Goal: Information Seeking & Learning: Learn about a topic

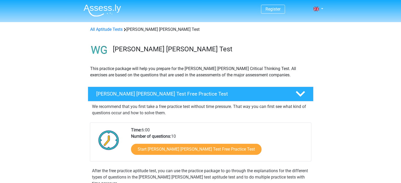
scroll to position [16, 0]
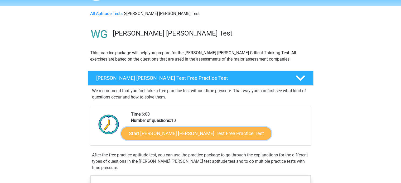
click at [181, 131] on link "Start Watson Glaser Test Free Practice Test" at bounding box center [196, 133] width 150 height 13
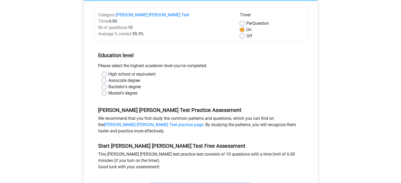
scroll to position [68, 0]
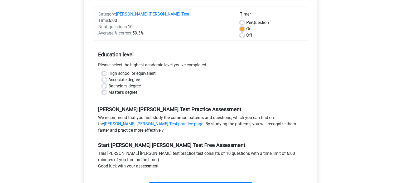
click at [108, 83] on label "Bachelor's degree" at bounding box center [124, 86] width 32 height 6
click at [104, 83] on input "Bachelor's degree" at bounding box center [104, 85] width 4 height 5
radio input "true"
click at [108, 70] on label "High school or equivalent" at bounding box center [131, 73] width 47 height 6
click at [104, 70] on input "High school or equivalent" at bounding box center [104, 72] width 4 height 5
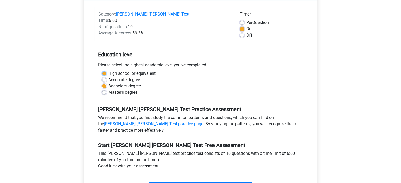
radio input "true"
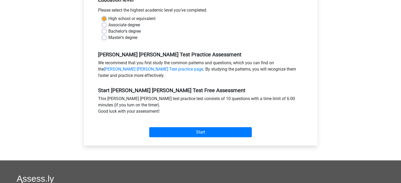
scroll to position [123, 0]
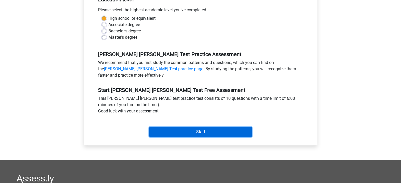
click at [179, 127] on input "Start" at bounding box center [200, 132] width 102 height 10
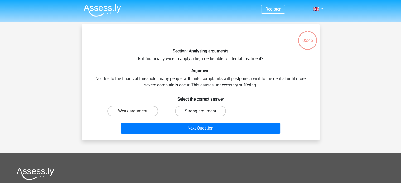
click at [205, 108] on label "Strong argument" at bounding box center [200, 111] width 51 height 11
click at [204, 111] on input "Strong argument" at bounding box center [201, 112] width 3 height 3
radio input "true"
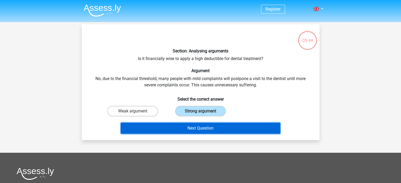
click at [206, 131] on button "Next Question" at bounding box center [200, 128] width 159 height 11
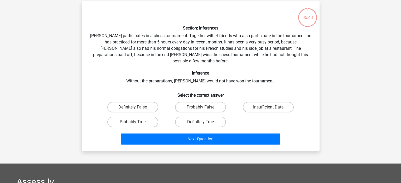
scroll to position [24, 0]
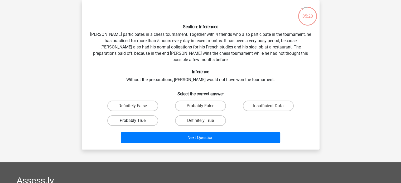
click at [145, 119] on label "Probably True" at bounding box center [132, 120] width 51 height 11
click at [136, 121] on input "Probably True" at bounding box center [133, 122] width 3 height 3
radio input "true"
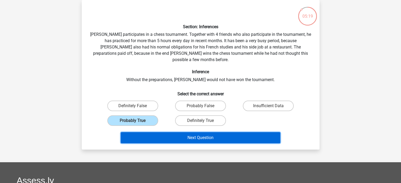
click at [167, 132] on button "Next Question" at bounding box center [200, 137] width 159 height 11
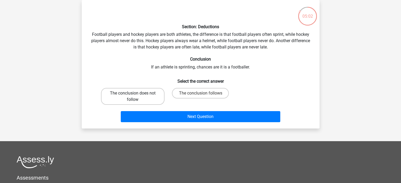
click at [151, 101] on label "The conclusion does not follow" at bounding box center [132, 96] width 63 height 17
click at [136, 97] on input "The conclusion does not follow" at bounding box center [133, 94] width 3 height 3
radio input "true"
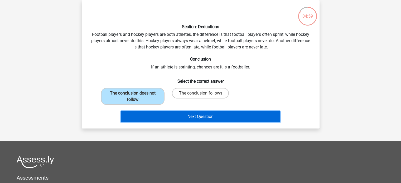
click at [176, 117] on button "Next Question" at bounding box center [200, 116] width 159 height 11
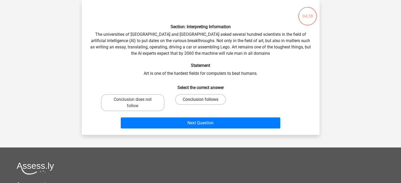
click at [204, 99] on label "Conclusion follows" at bounding box center [200, 99] width 51 height 11
click at [204, 100] on input "Conclusion follows" at bounding box center [201, 101] width 3 height 3
radio input "true"
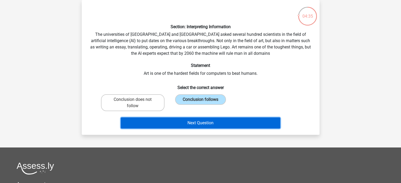
click at [200, 128] on button "Next Question" at bounding box center [200, 122] width 159 height 11
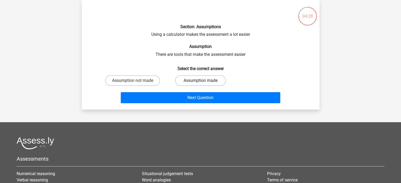
click at [188, 85] on label "Assumption made" at bounding box center [200, 80] width 51 height 11
click at [200, 84] on input "Assumption made" at bounding box center [201, 82] width 3 height 3
radio input "true"
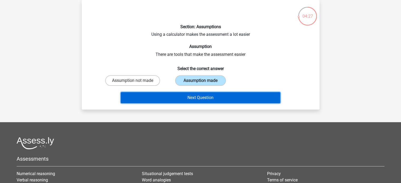
click at [186, 100] on button "Next Question" at bounding box center [200, 97] width 159 height 11
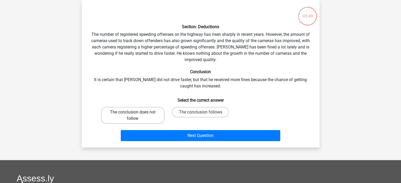
click at [129, 121] on label "The conclusion does not follow" at bounding box center [132, 115] width 63 height 17
click at [132, 116] on input "The conclusion does not follow" at bounding box center [133, 113] width 3 height 3
radio input "true"
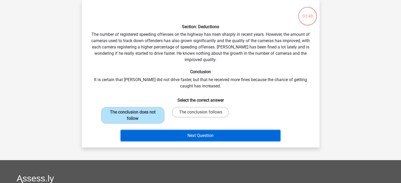
click at [168, 134] on button "Next Question" at bounding box center [200, 135] width 159 height 11
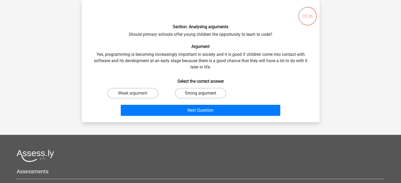
click at [193, 92] on label "Strong argument" at bounding box center [200, 93] width 51 height 11
click at [200, 93] on input "Strong argument" at bounding box center [201, 94] width 3 height 3
radio input "true"
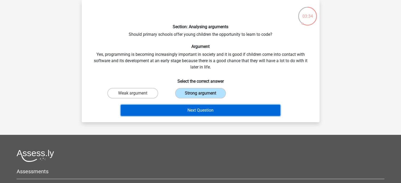
click at [206, 109] on button "Next Question" at bounding box center [200, 110] width 159 height 11
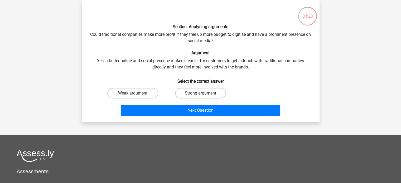
click at [194, 90] on label "Strong argument" at bounding box center [200, 93] width 51 height 11
click at [200, 93] on input "Strong argument" at bounding box center [201, 94] width 3 height 3
radio input "true"
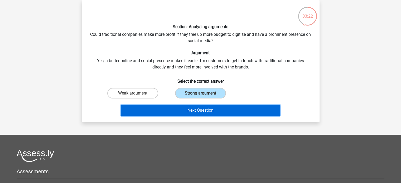
click at [203, 110] on button "Next Question" at bounding box center [200, 110] width 159 height 11
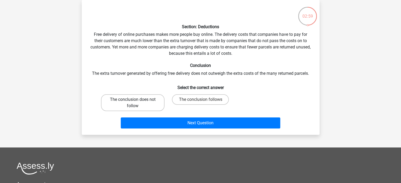
click at [143, 105] on label "The conclusion does not follow" at bounding box center [132, 102] width 63 height 17
click at [136, 103] on input "The conclusion does not follow" at bounding box center [133, 101] width 3 height 3
radio input "true"
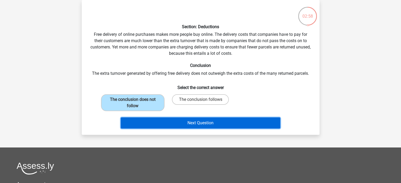
click at [161, 120] on button "Next Question" at bounding box center [200, 122] width 159 height 11
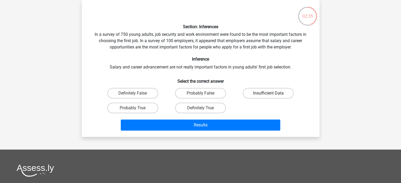
click at [260, 90] on label "Insufficient Data" at bounding box center [268, 93] width 51 height 11
click at [268, 93] on input "Insufficient Data" at bounding box center [269, 94] width 3 height 3
radio input "true"
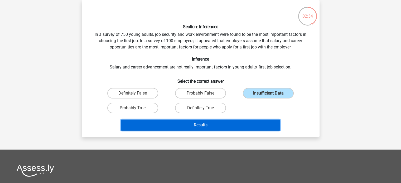
click at [237, 122] on button "Results" at bounding box center [200, 125] width 159 height 11
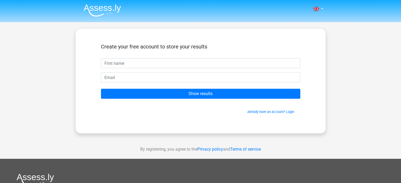
type input "k"
type input "Akhila"
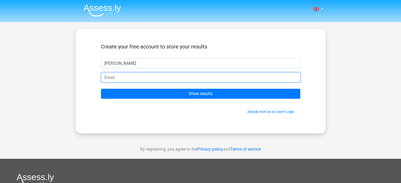
click at [138, 79] on input "email" at bounding box center [200, 77] width 199 height 10
type input "[EMAIL_ADDRESS][DOMAIN_NAME]"
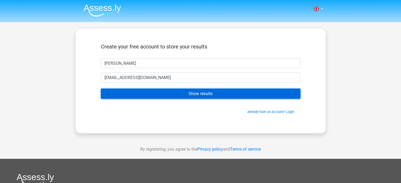
click at [190, 94] on input "Show results" at bounding box center [200, 94] width 199 height 10
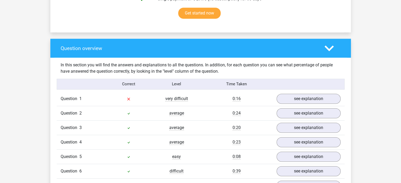
scroll to position [359, 0]
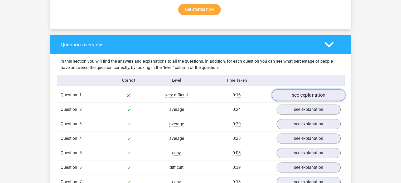
click at [296, 91] on link "see explanation" at bounding box center [307, 95] width 73 height 12
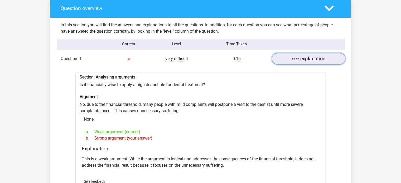
scroll to position [398, 0]
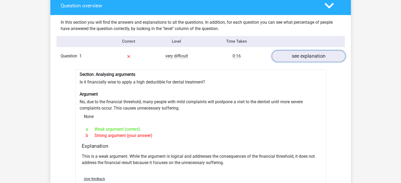
click at [313, 56] on link "see explanation" at bounding box center [307, 56] width 73 height 12
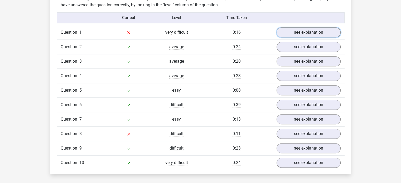
scroll to position [424, 0]
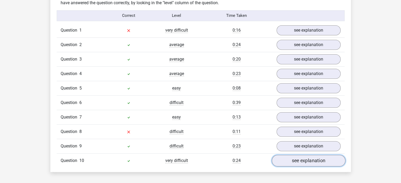
click at [292, 157] on link "see explanation" at bounding box center [307, 161] width 73 height 12
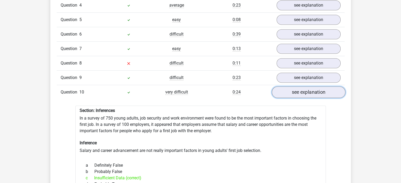
scroll to position [489, 0]
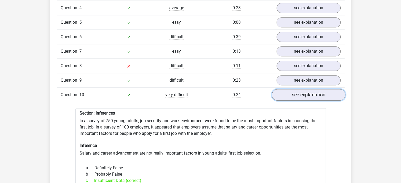
click at [305, 92] on link "see explanation" at bounding box center [307, 95] width 73 height 12
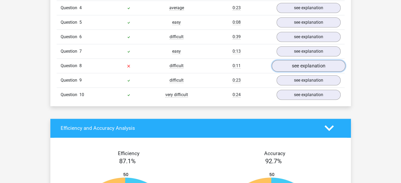
click at [301, 64] on link "see explanation" at bounding box center [307, 66] width 73 height 12
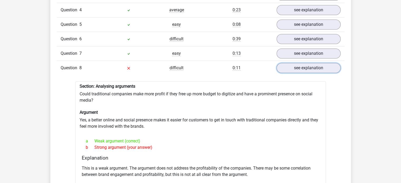
scroll to position [487, 0]
click at [313, 64] on link "see explanation" at bounding box center [307, 69] width 73 height 12
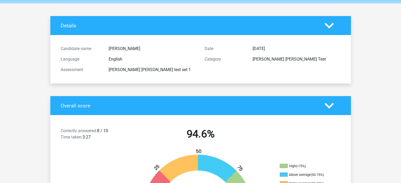
scroll to position [0, 0]
